Goal: Task Accomplishment & Management: Use online tool/utility

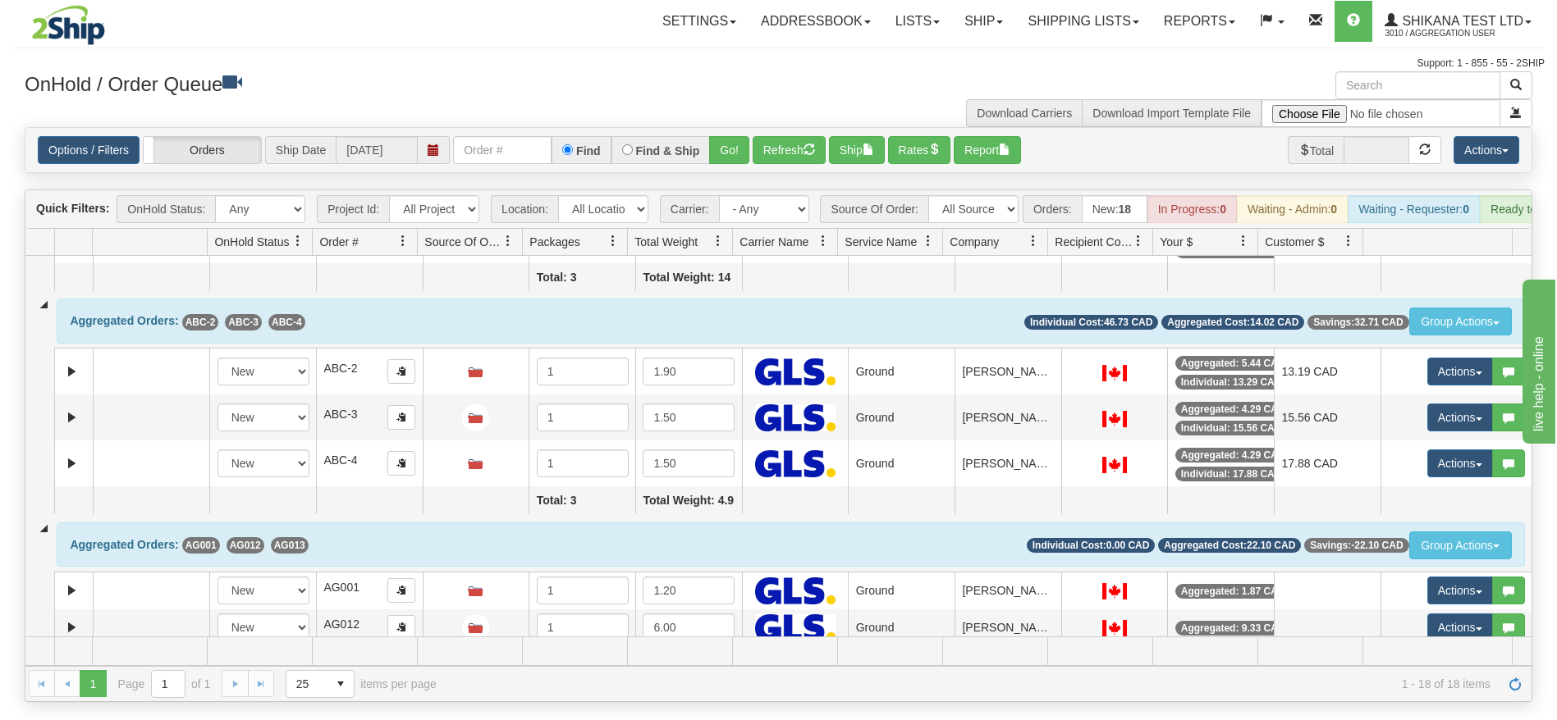
scroll to position [633, 0]
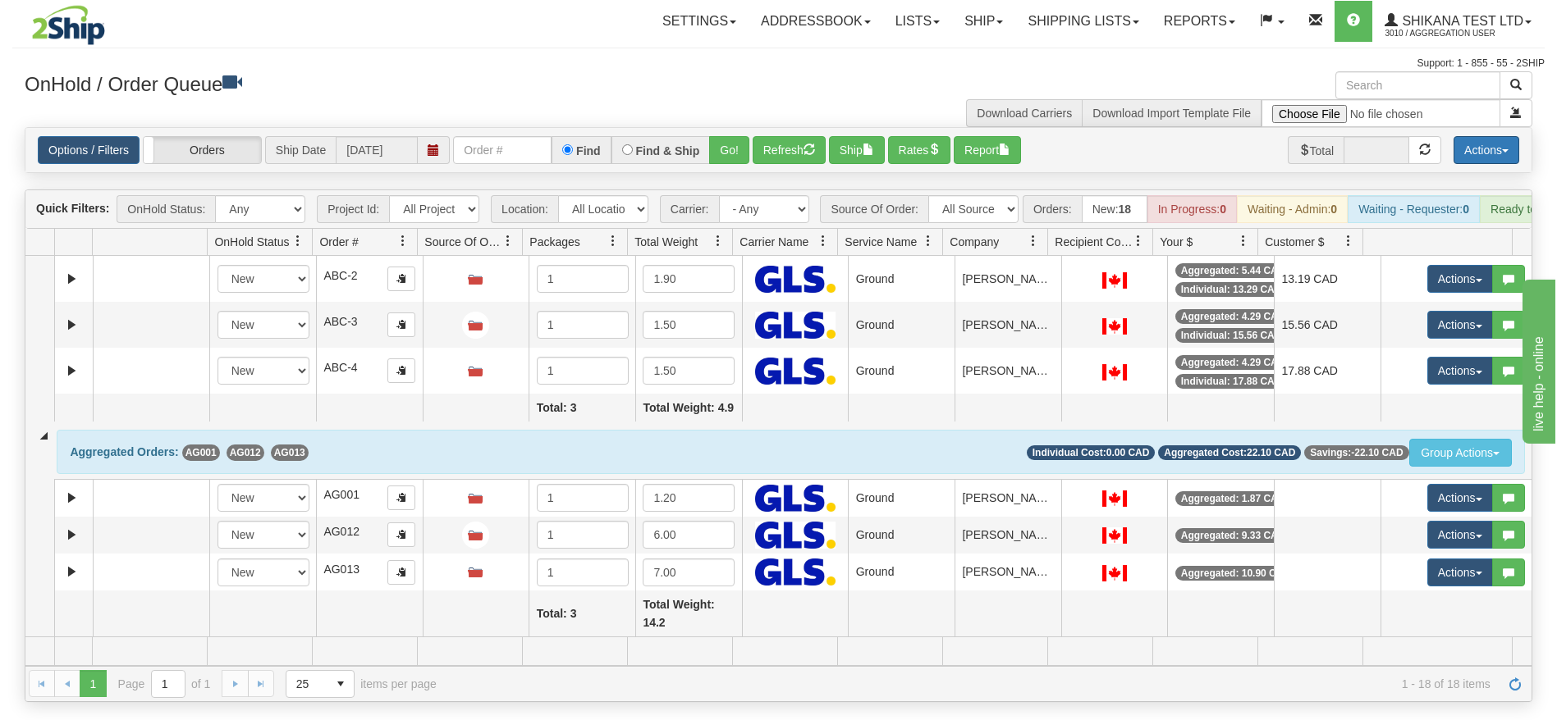
click at [1469, 151] on button "Actions" at bounding box center [1486, 150] width 66 height 28
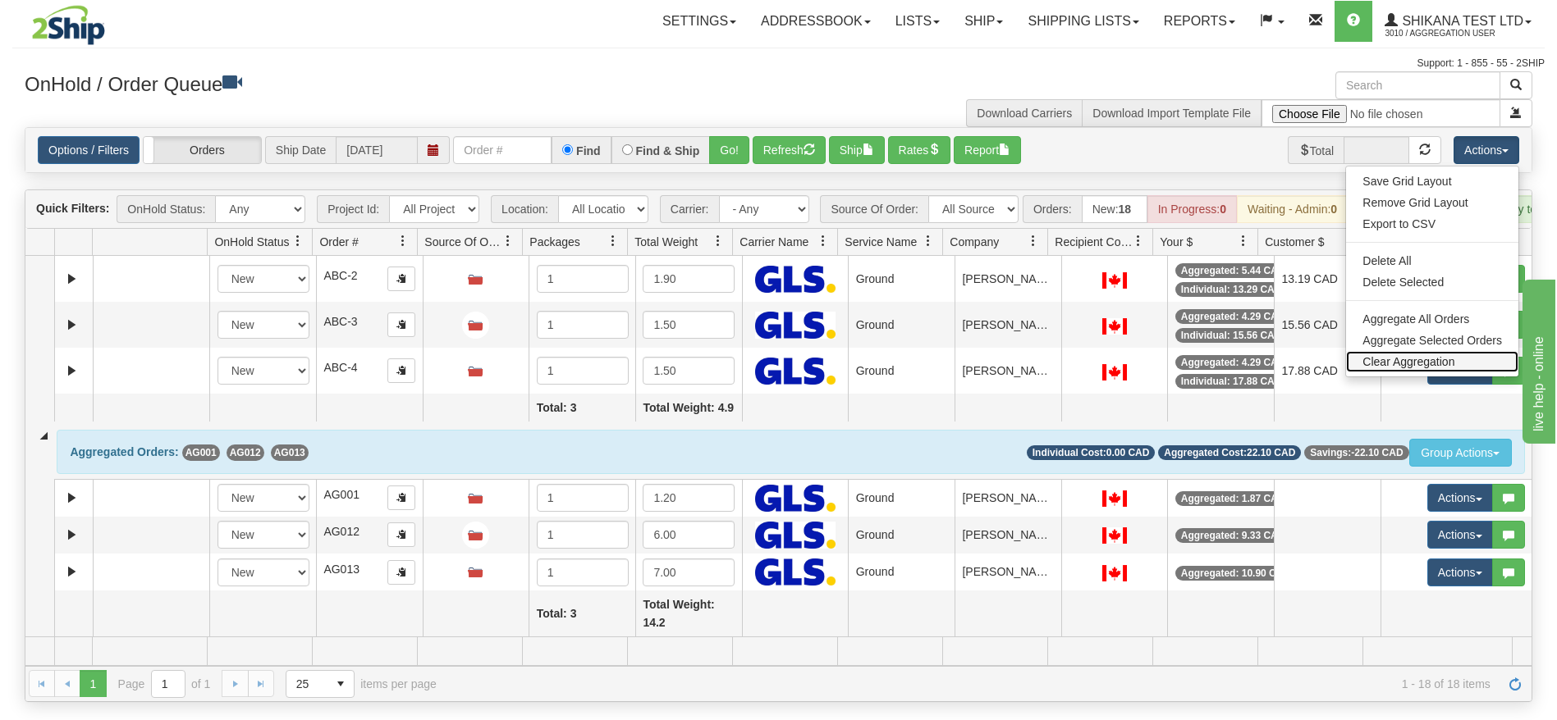
click at [1403, 363] on link "Clear Aggregation" at bounding box center [1432, 361] width 172 height 21
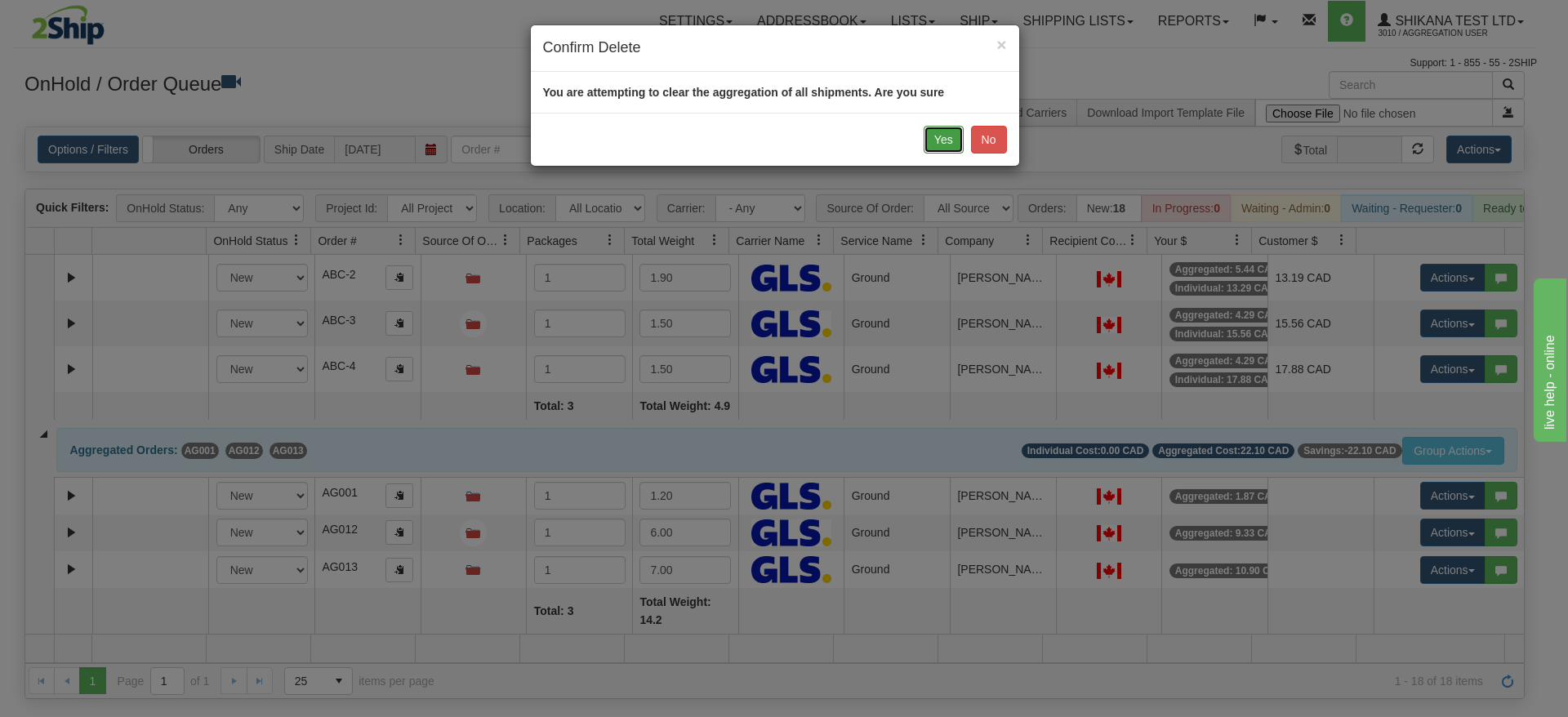
click at [950, 144] on button "Yes" at bounding box center [944, 139] width 40 height 28
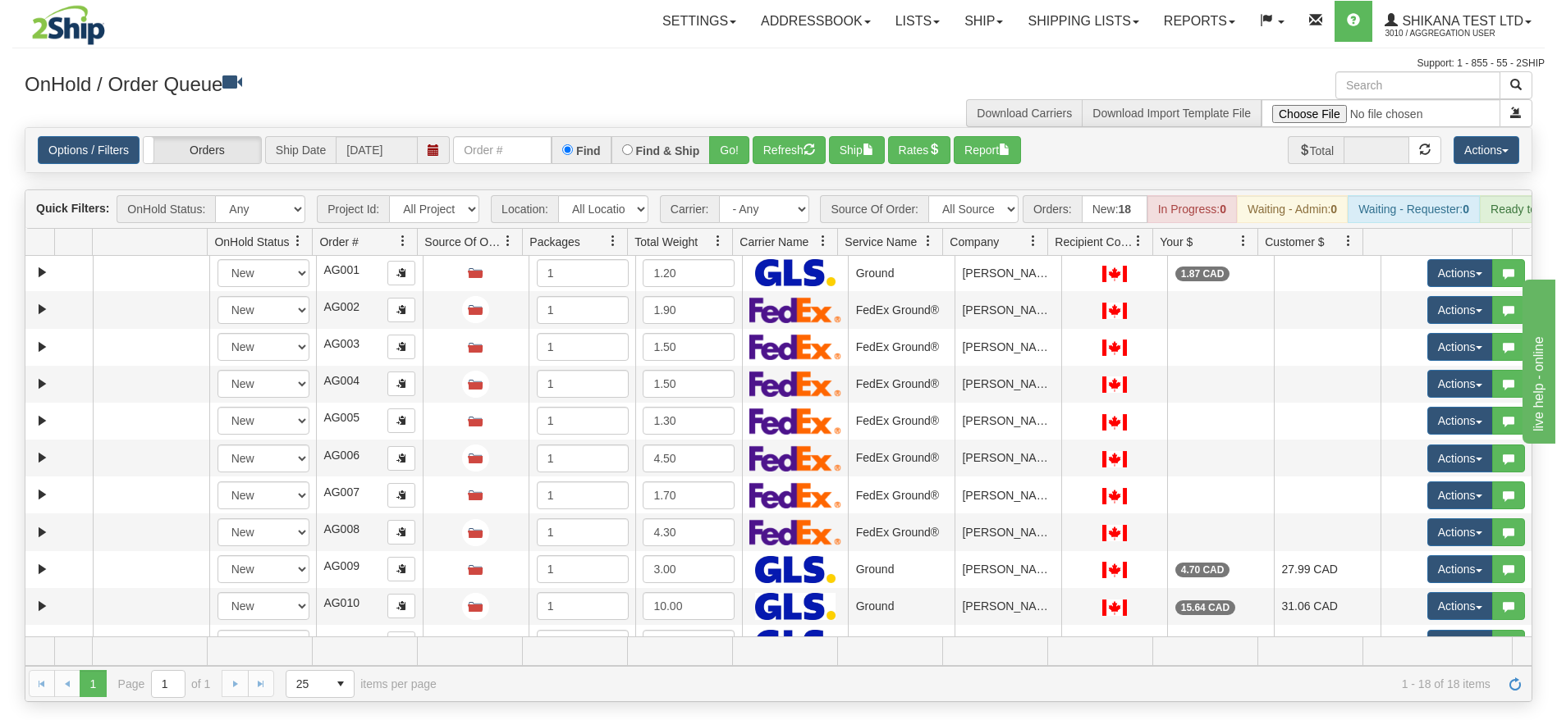
scroll to position [0, 0]
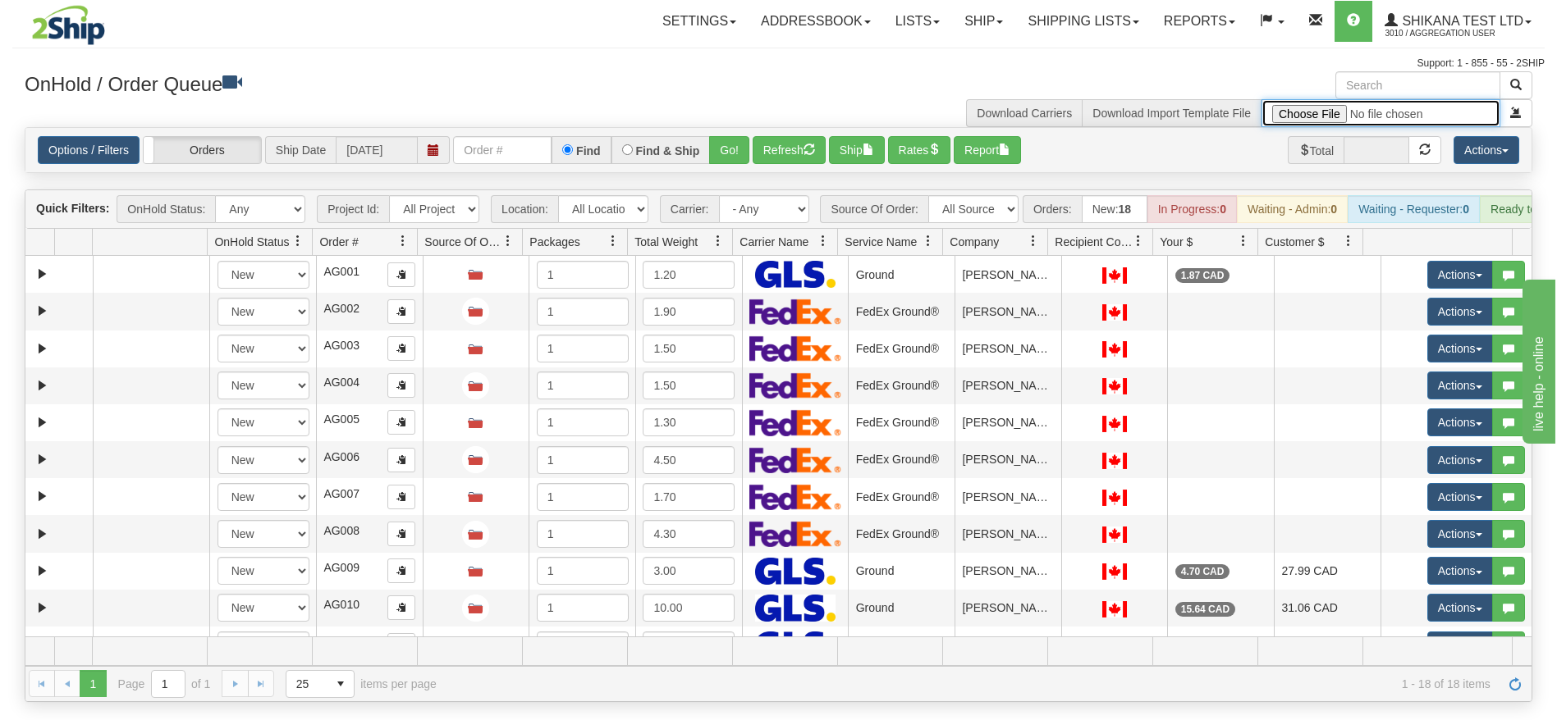
click at [1314, 112] on input "file" at bounding box center [1380, 113] width 239 height 28
type input "C:\fakepath\Test Aggregation Template.xlsx"
click at [1512, 112] on span "button" at bounding box center [1515, 112] width 11 height 11
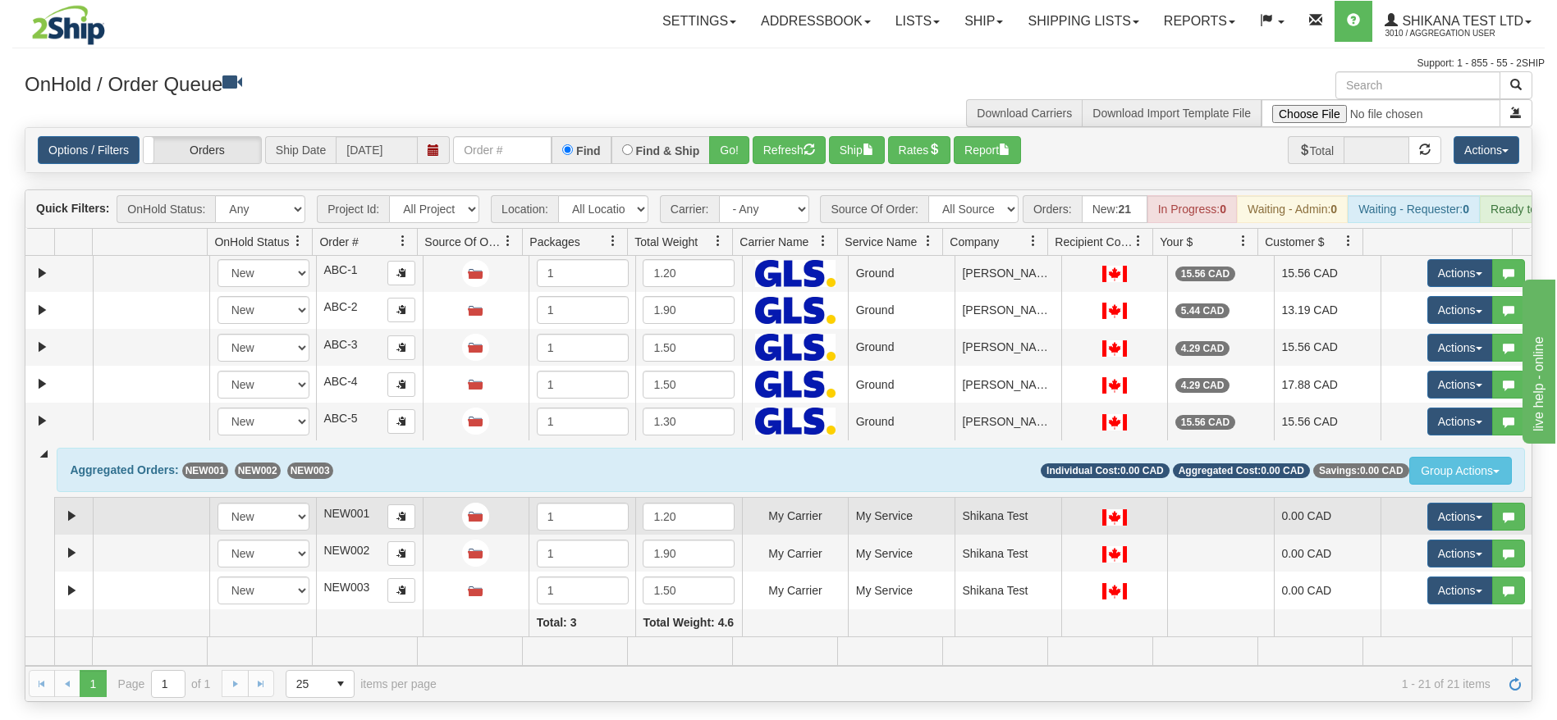
scroll to position [502, 0]
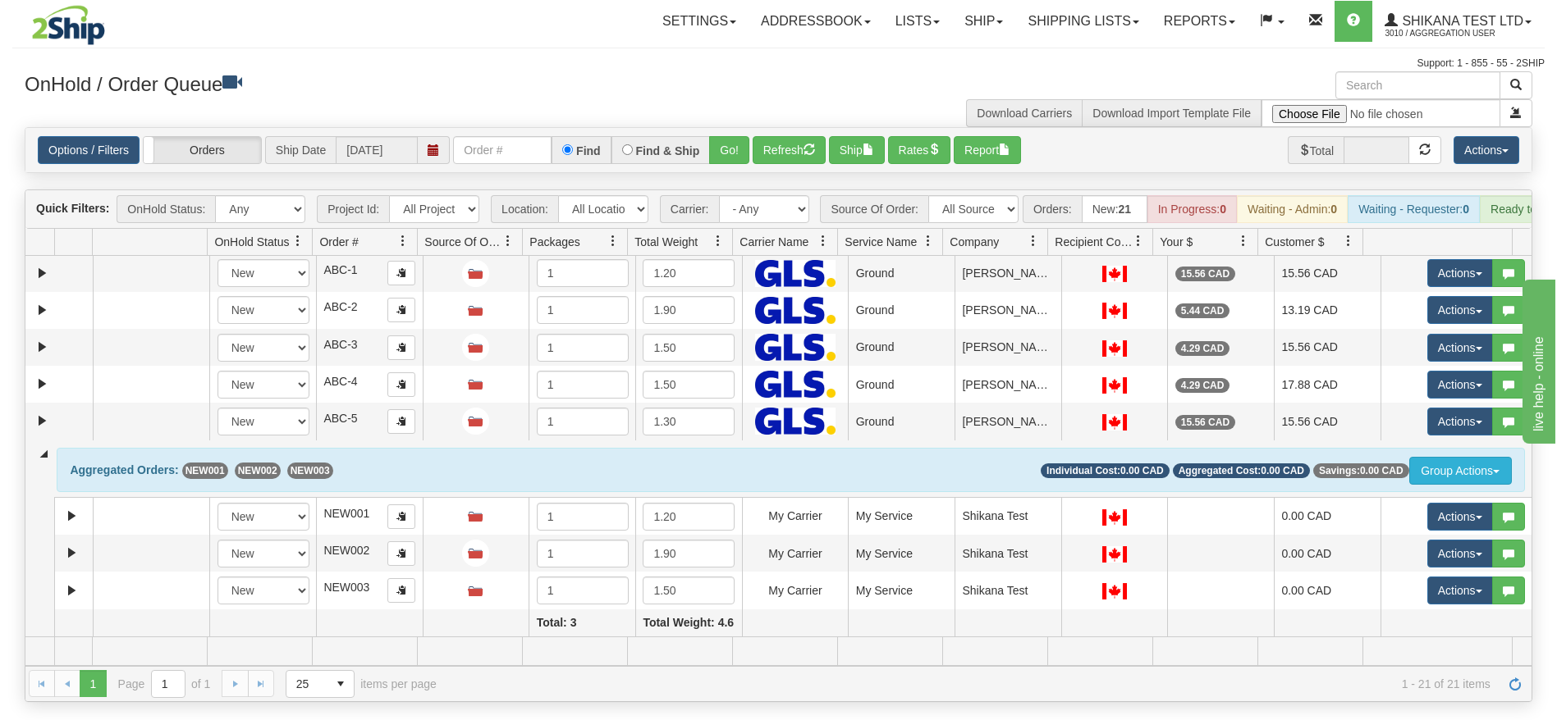
click at [1452, 474] on button "Group Actions" at bounding box center [1460, 471] width 103 height 28
click at [1401, 505] on span "Ungroup" at bounding box center [1425, 502] width 56 height 13
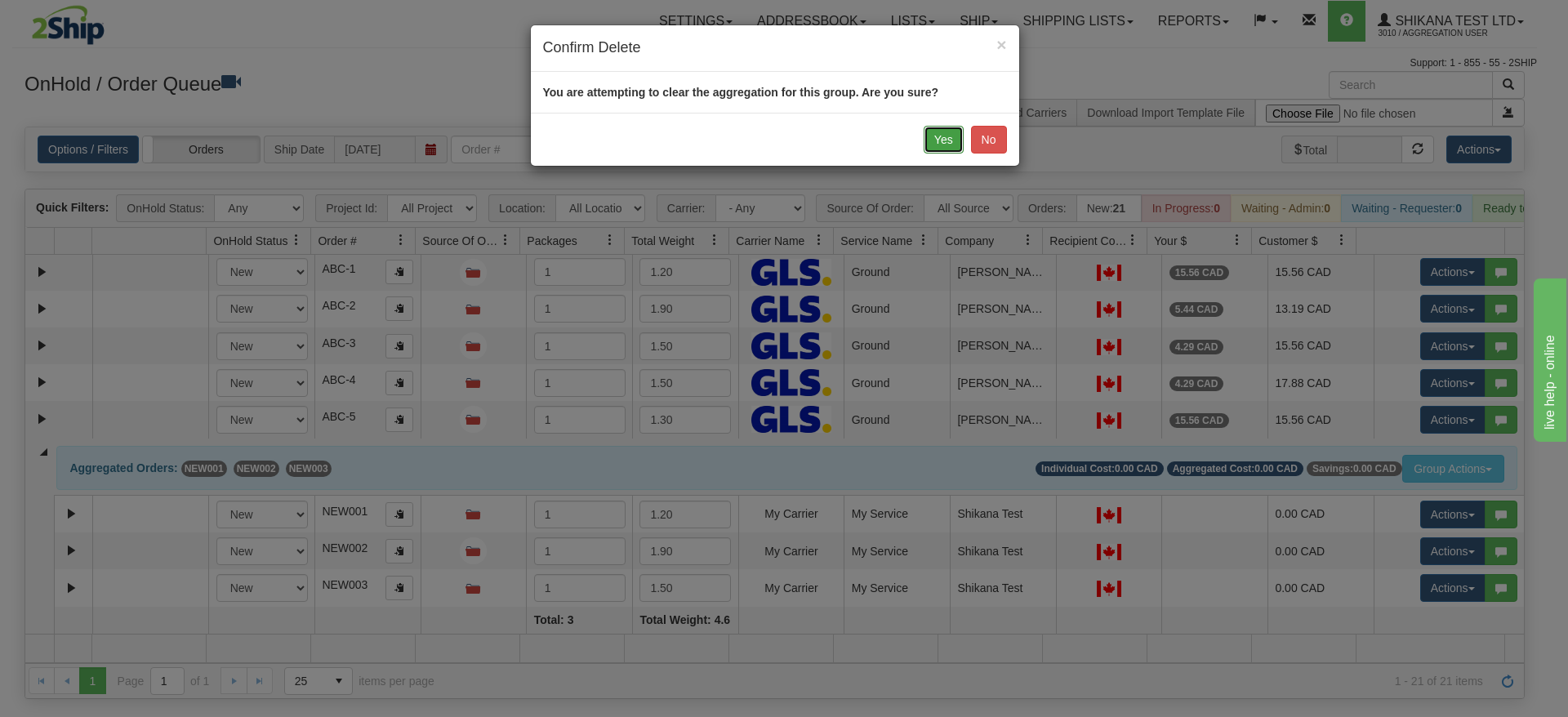
click at [936, 138] on button "Yes" at bounding box center [944, 139] width 40 height 28
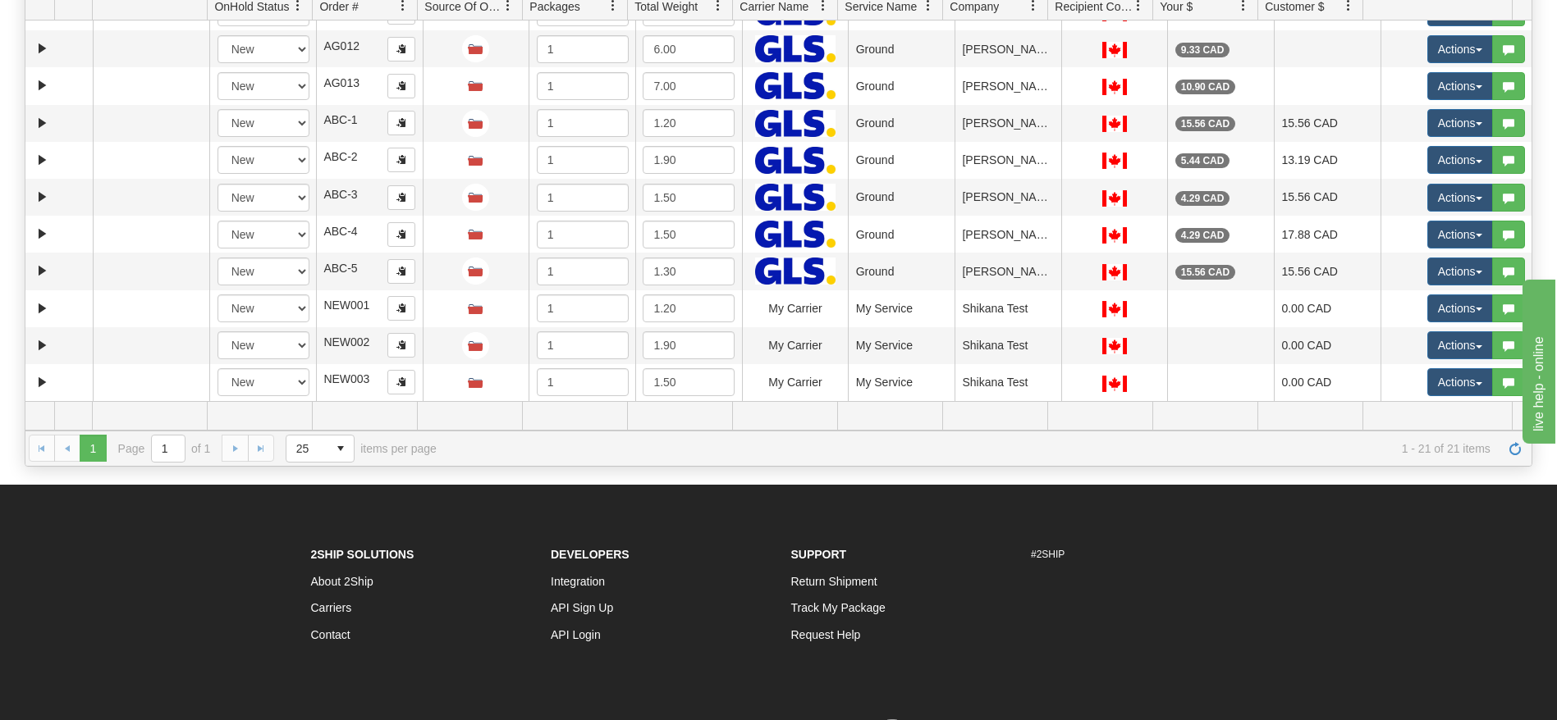
scroll to position [0, 0]
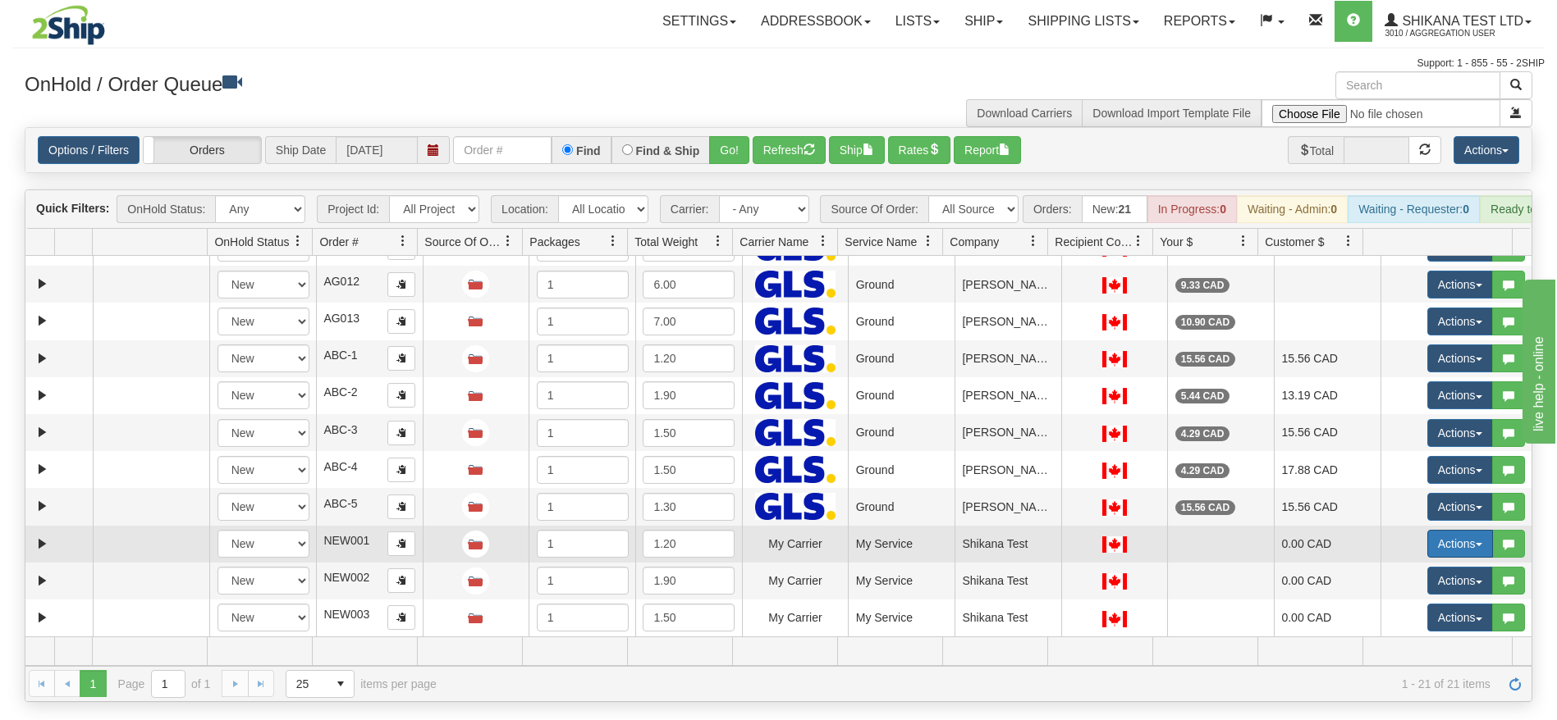
click at [1427, 558] on button "Actions" at bounding box center [1460, 544] width 66 height 28
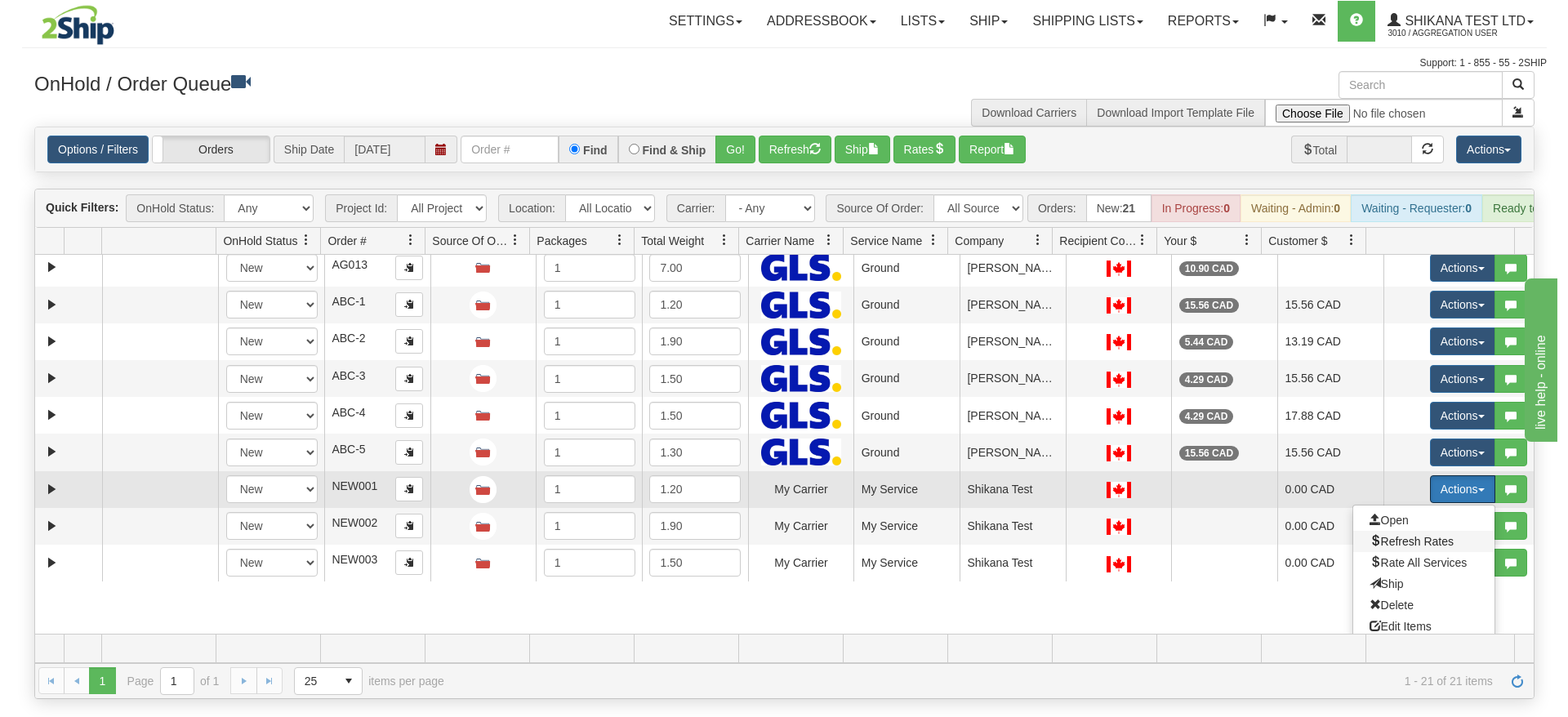
scroll to position [478, 0]
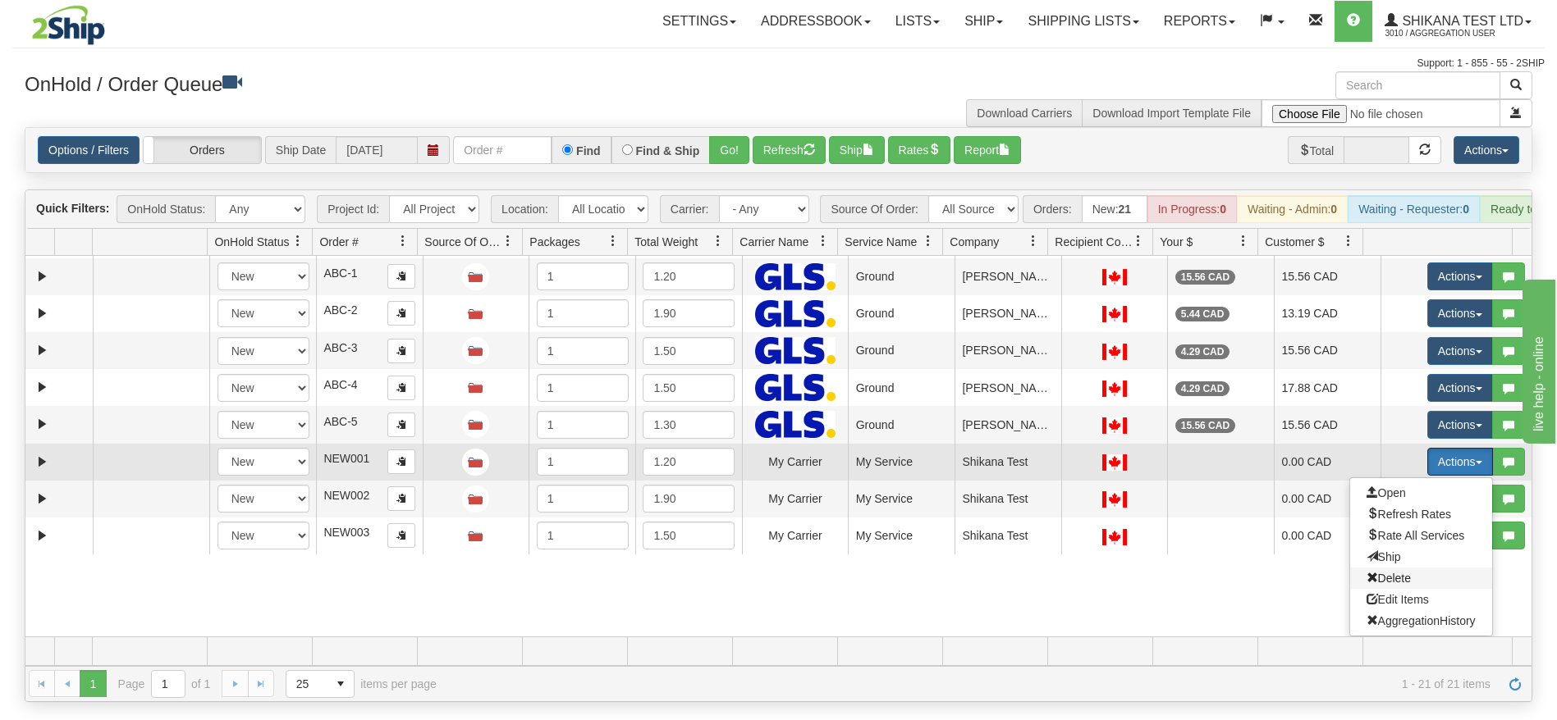
click at [1388, 585] on span "Delete" at bounding box center [1388, 578] width 44 height 13
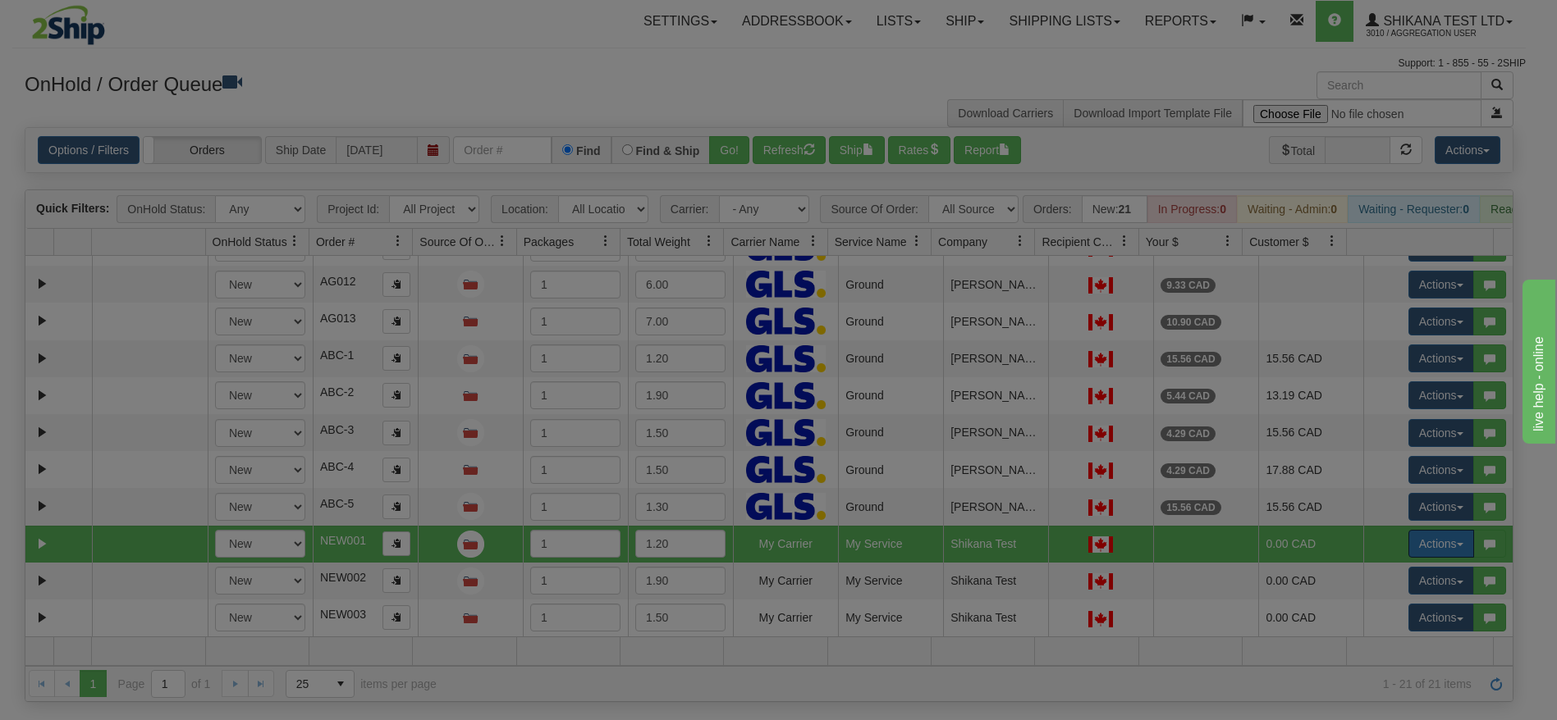
scroll to position [398, 0]
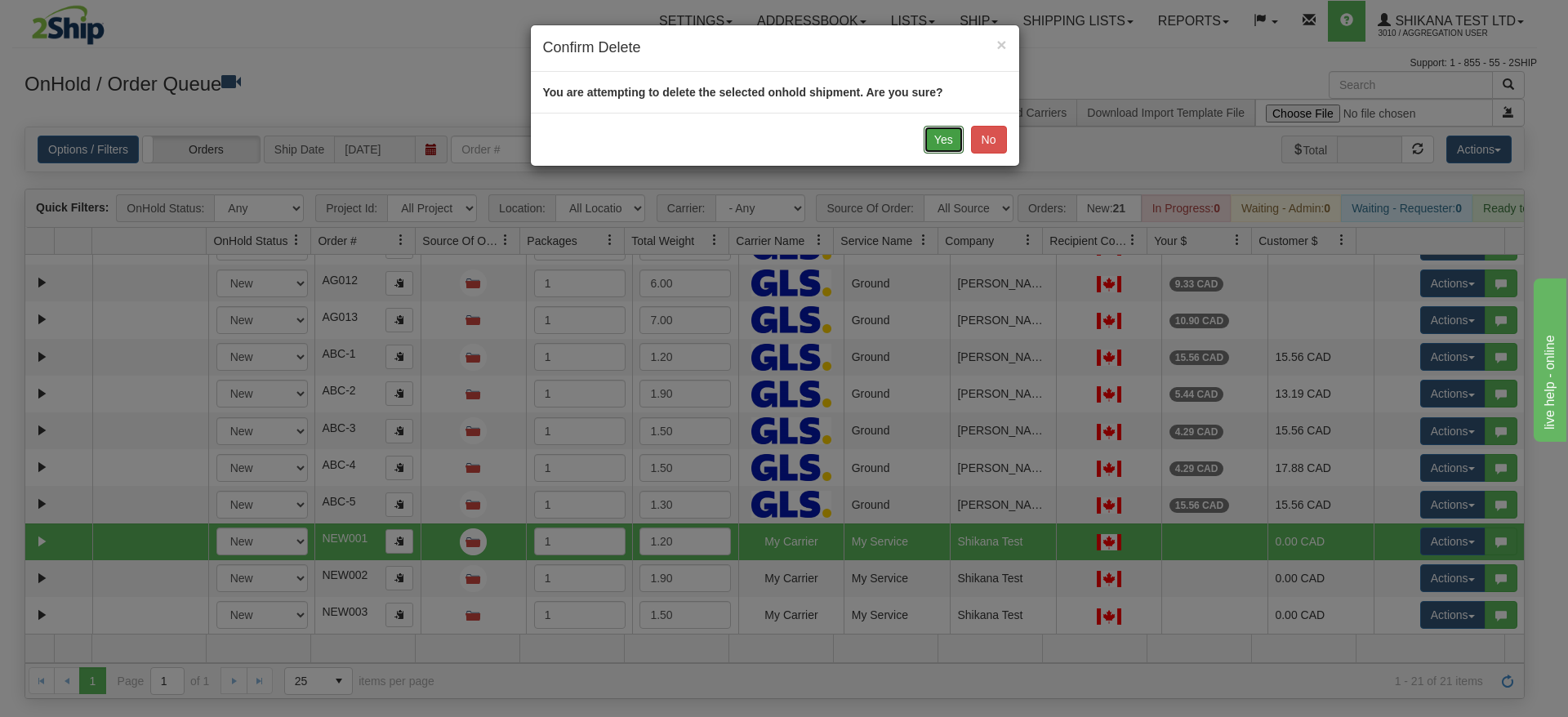
drag, startPoint x: 933, startPoint y: 146, endPoint x: 907, endPoint y: 259, distance: 116.0
click at [934, 148] on button "Yes" at bounding box center [944, 139] width 40 height 28
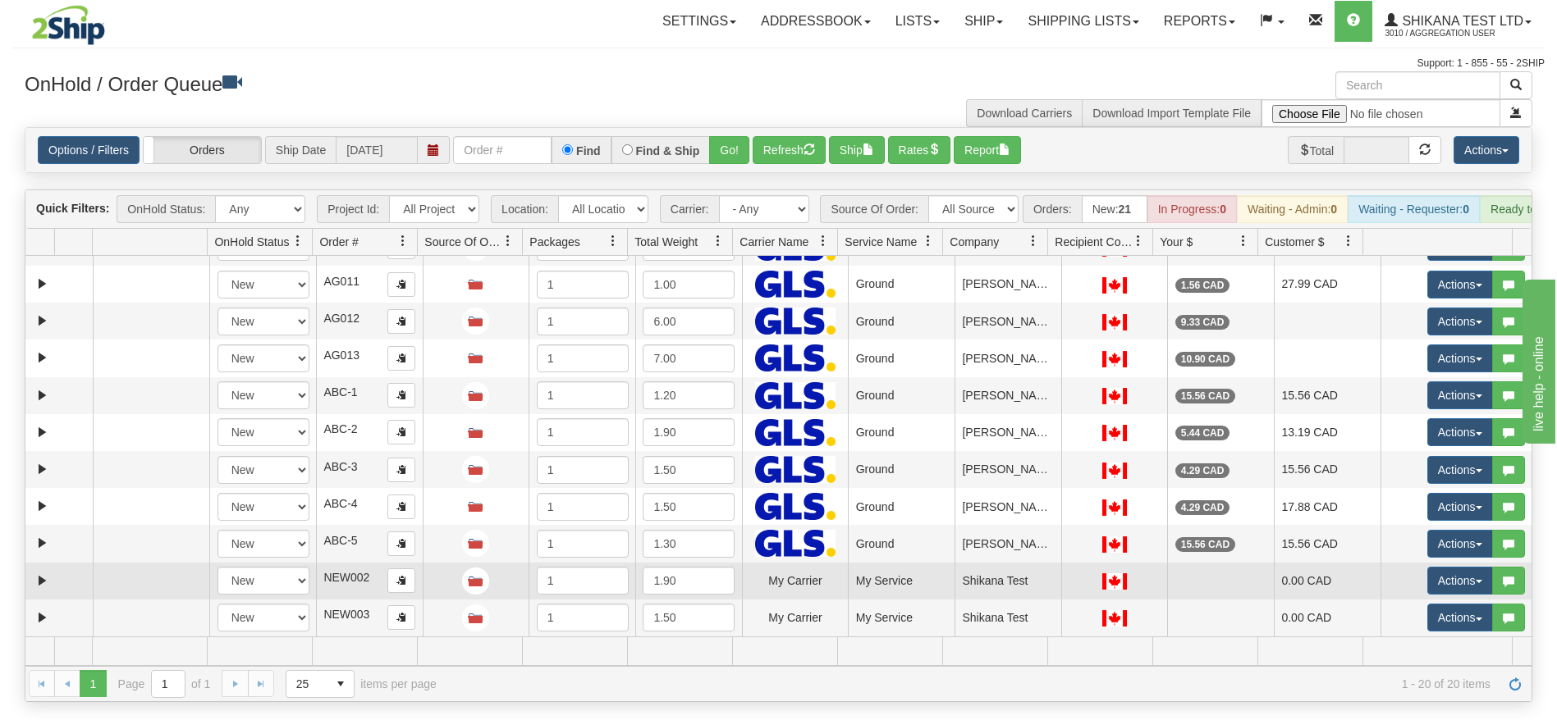
scroll to position [361, 0]
click at [1427, 595] on button "Actions" at bounding box center [1460, 581] width 66 height 28
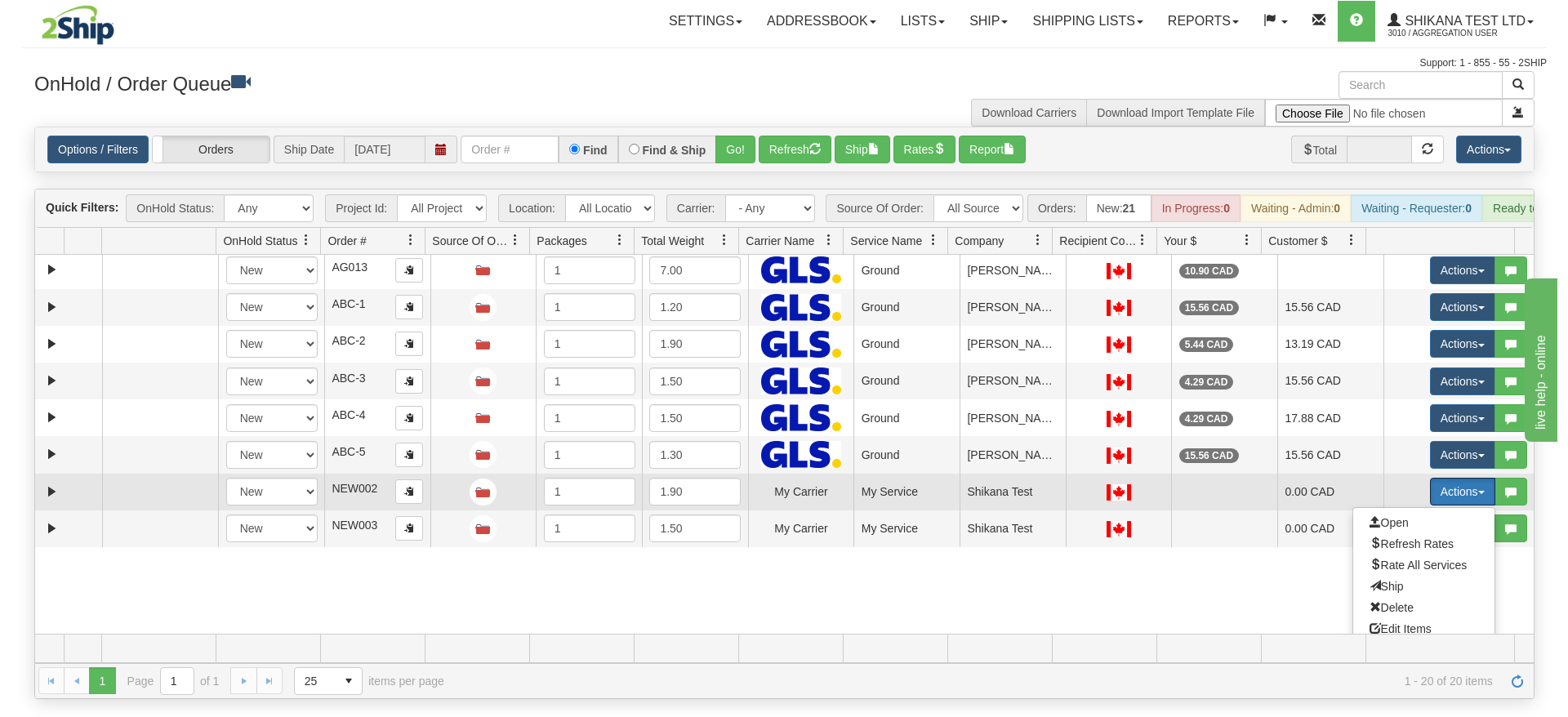
scroll to position [478, 0]
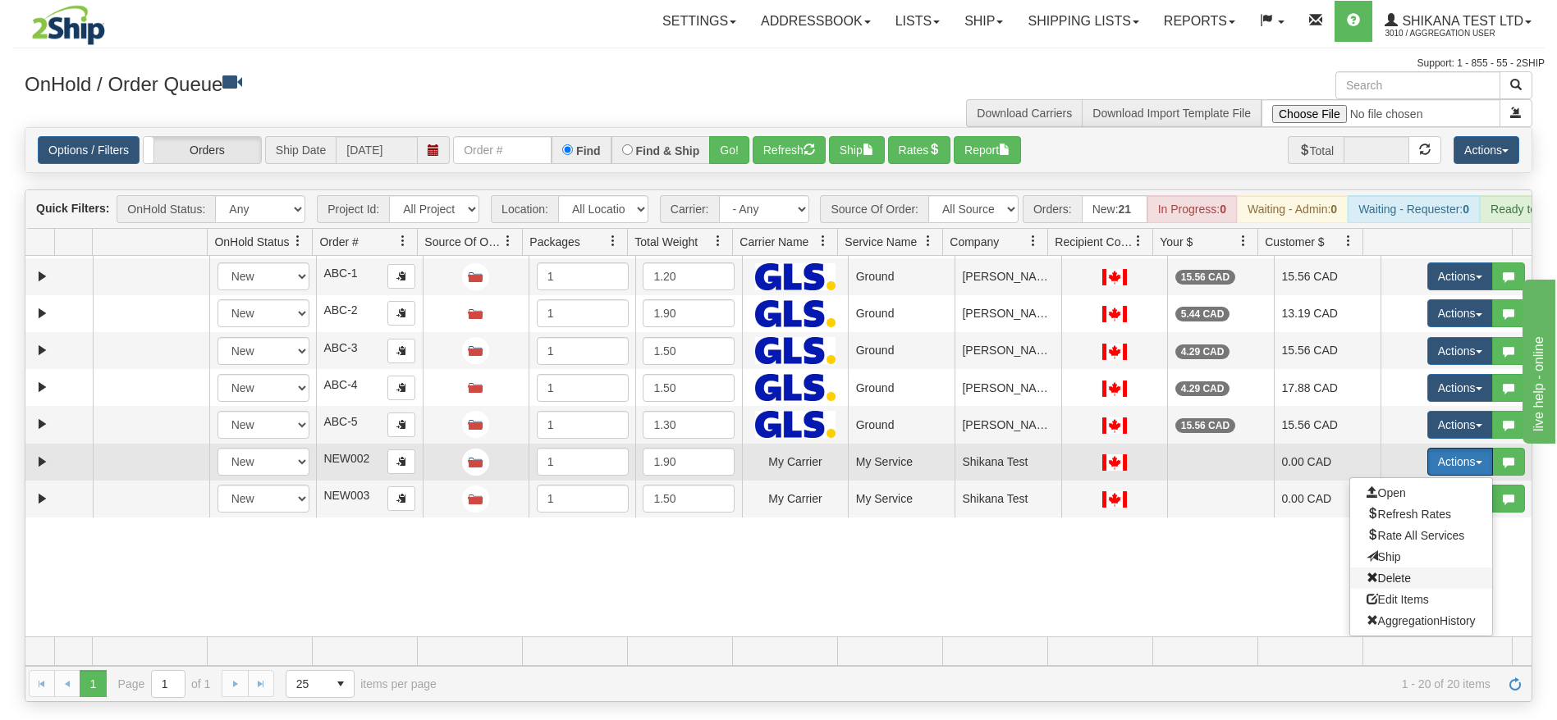
click at [1374, 585] on span "Delete" at bounding box center [1388, 578] width 44 height 13
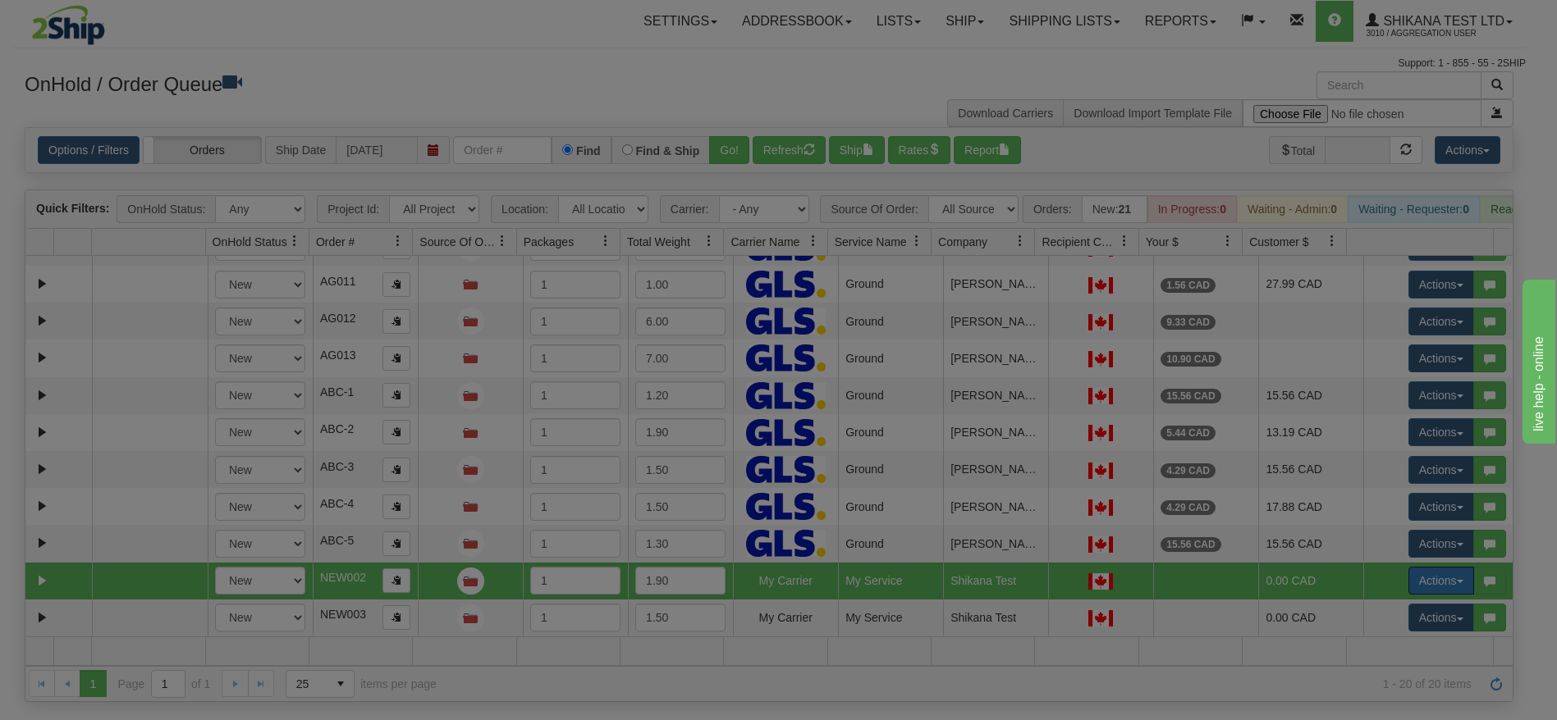
scroll to position [361, 0]
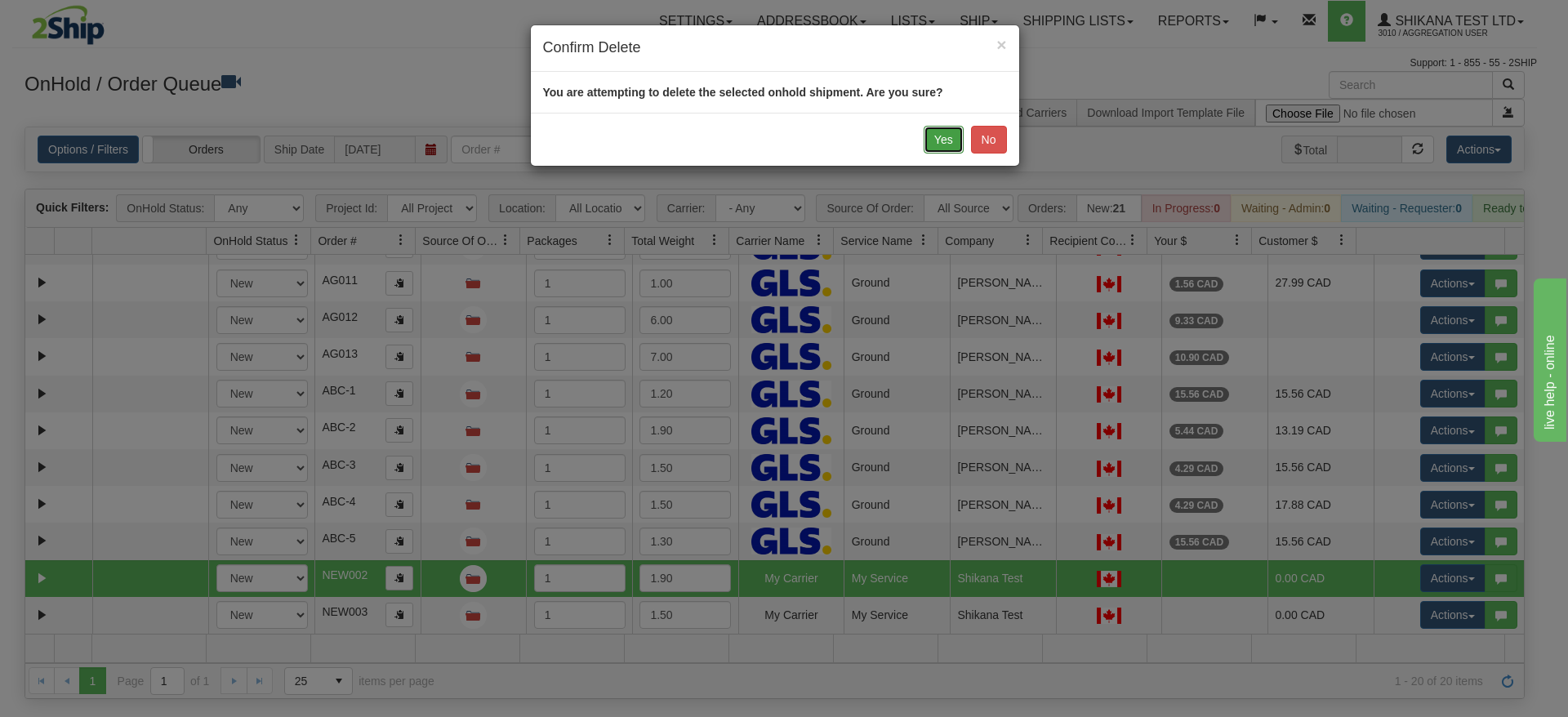
click at [941, 147] on button "Yes" at bounding box center [944, 139] width 40 height 28
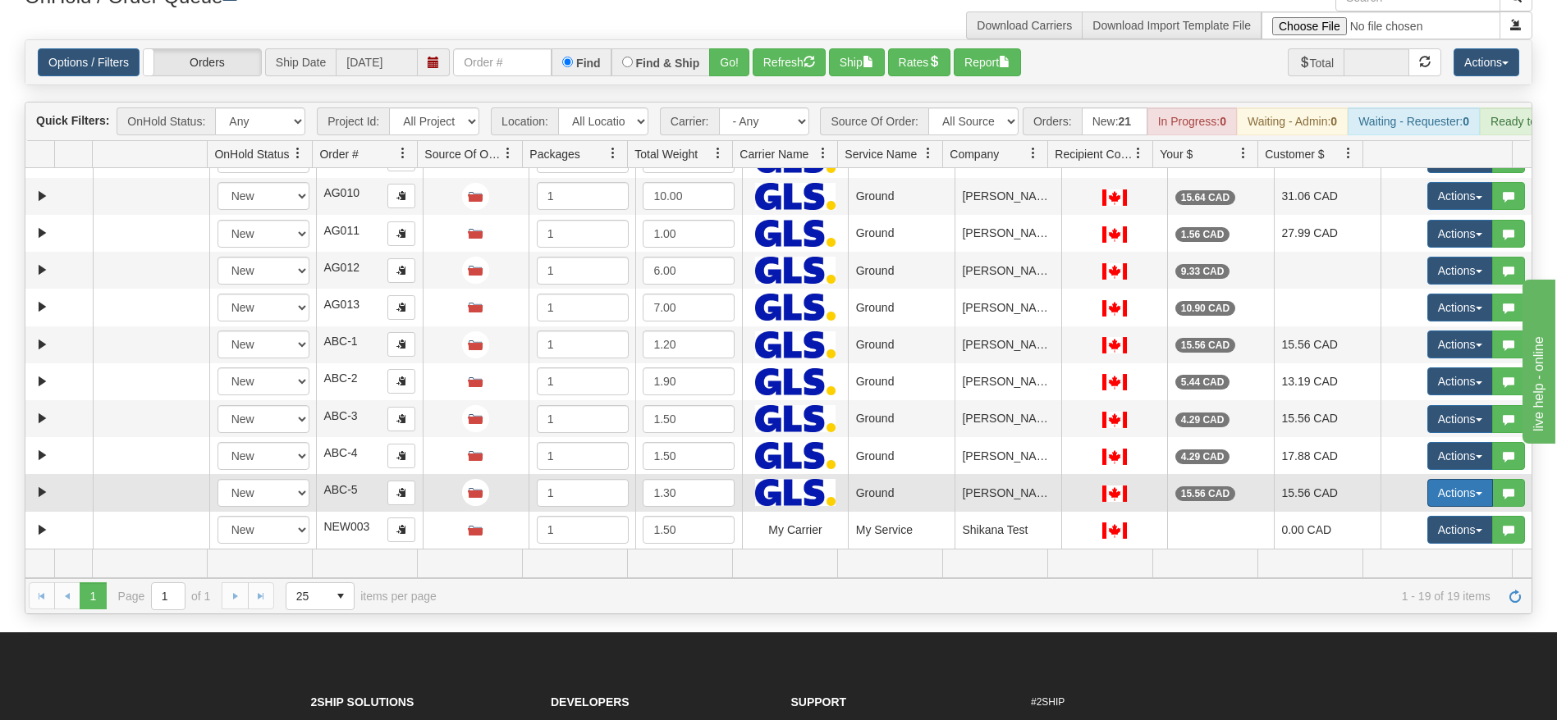
scroll to position [0, 0]
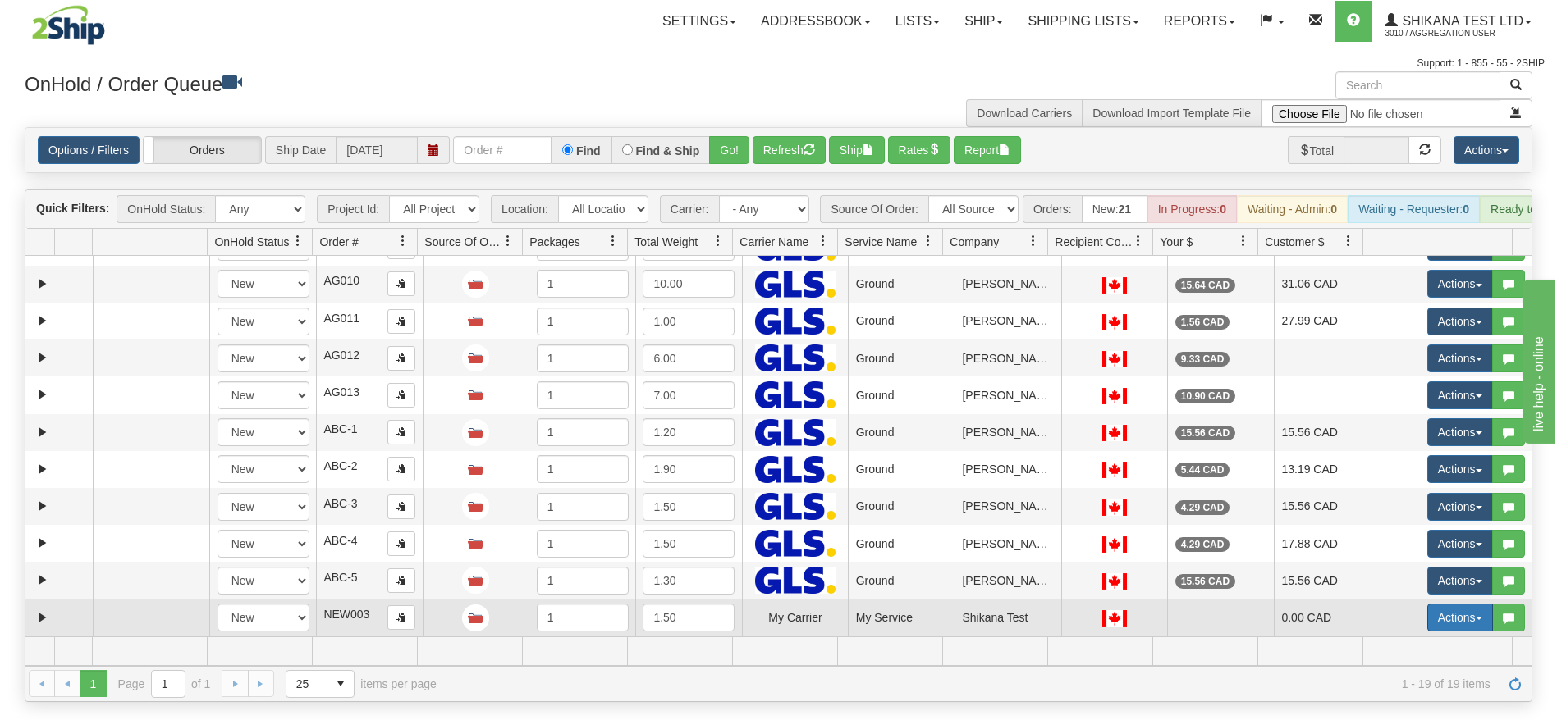
click at [1427, 629] on button "Actions" at bounding box center [1460, 618] width 66 height 28
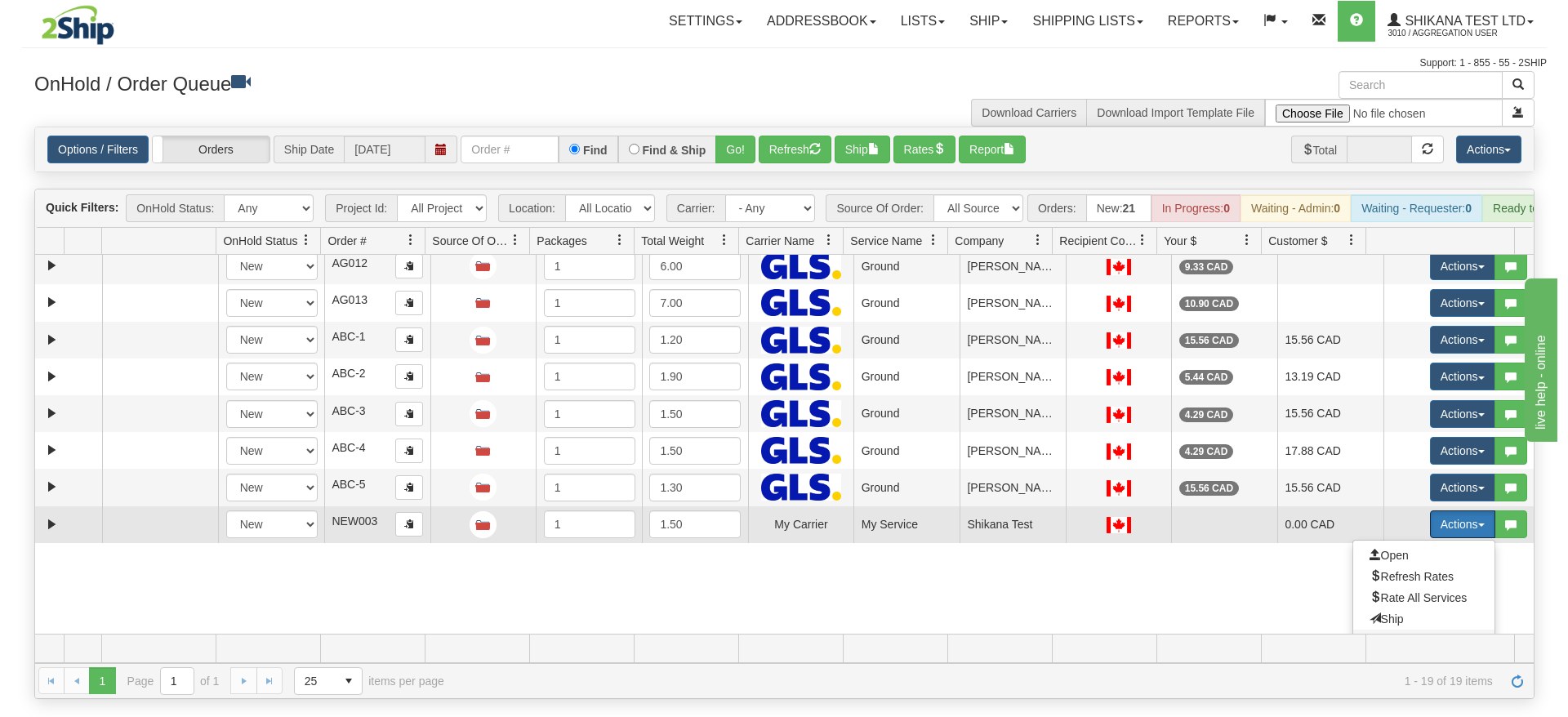
scroll to position [478, 0]
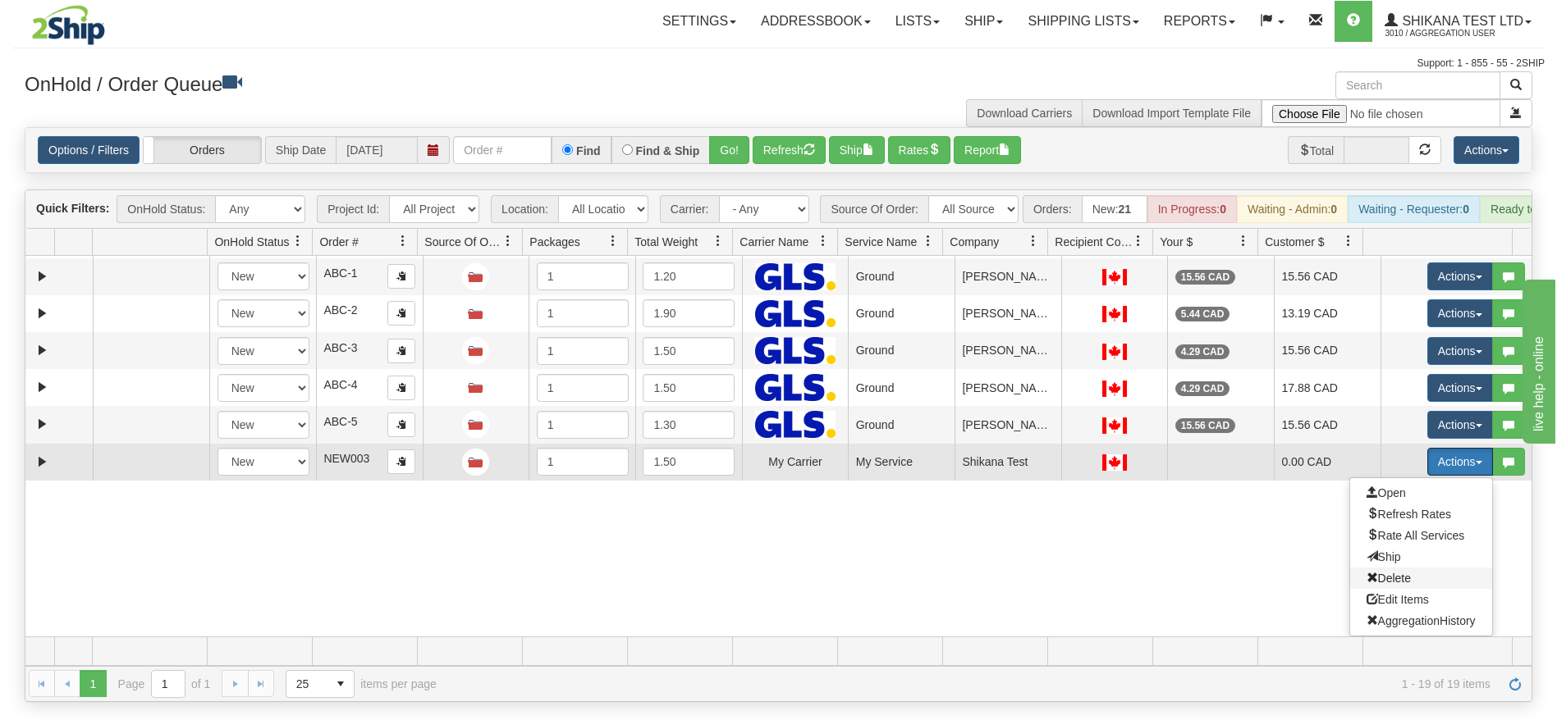
click at [1374, 585] on span "Delete" at bounding box center [1388, 578] width 44 height 13
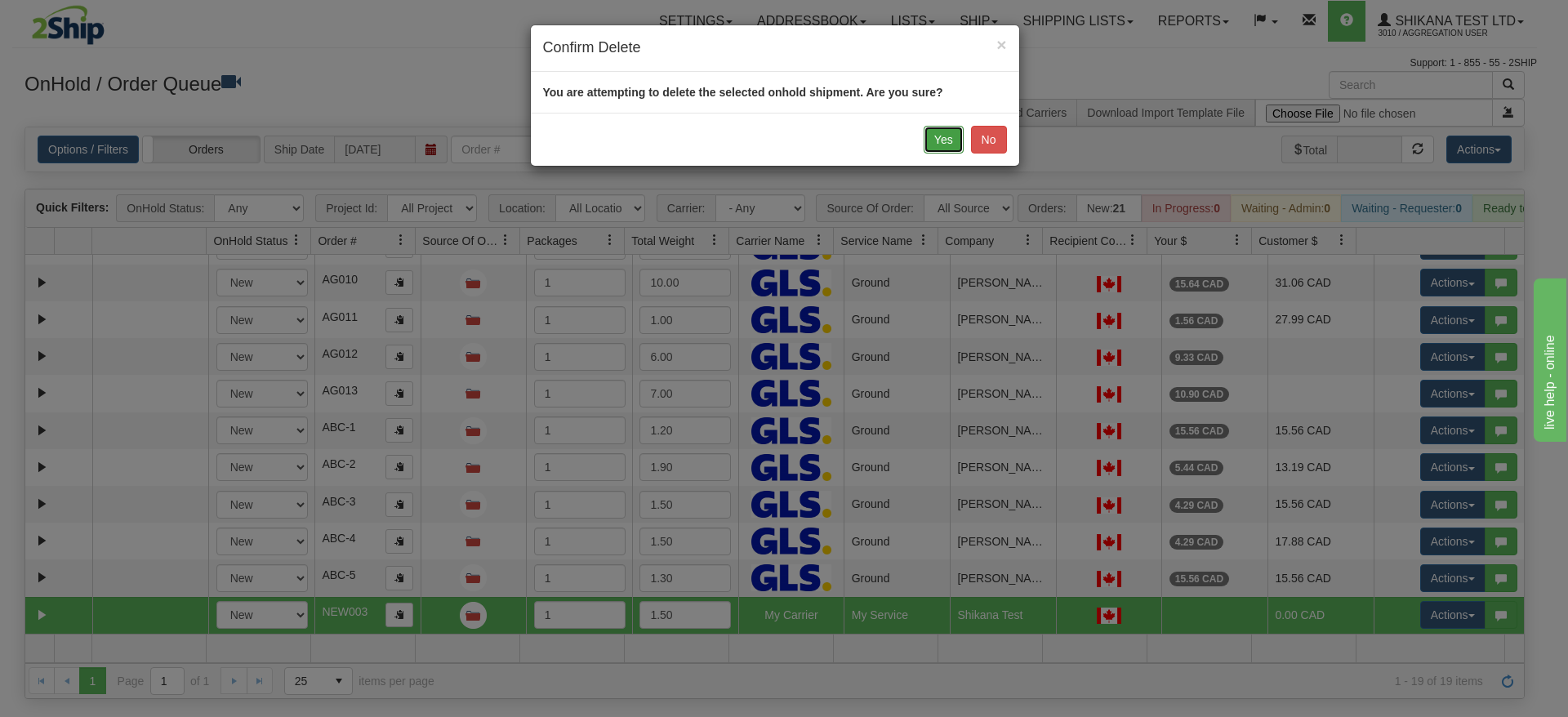
click at [938, 140] on button "Yes" at bounding box center [944, 139] width 40 height 28
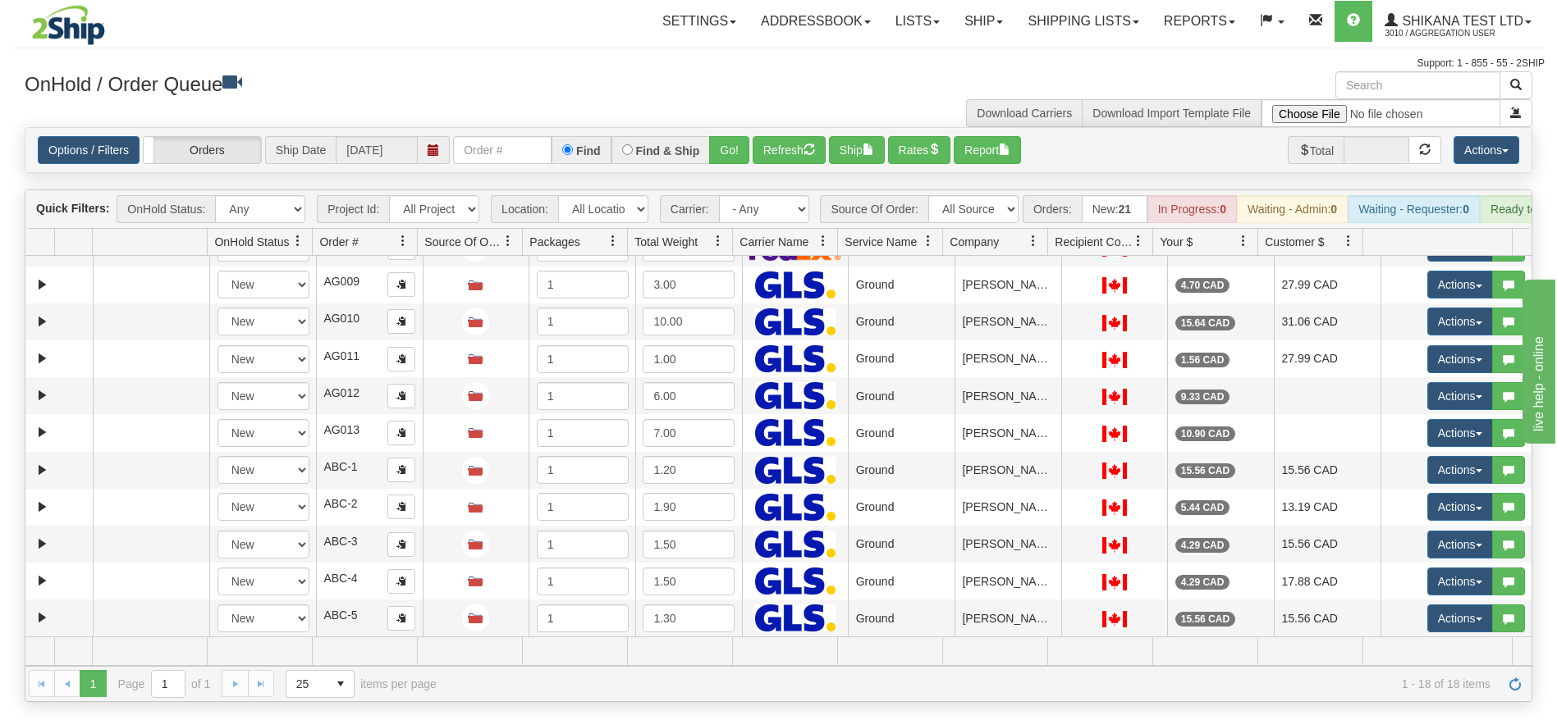
scroll to position [286, 0]
